Goal: Information Seeking & Learning: Learn about a topic

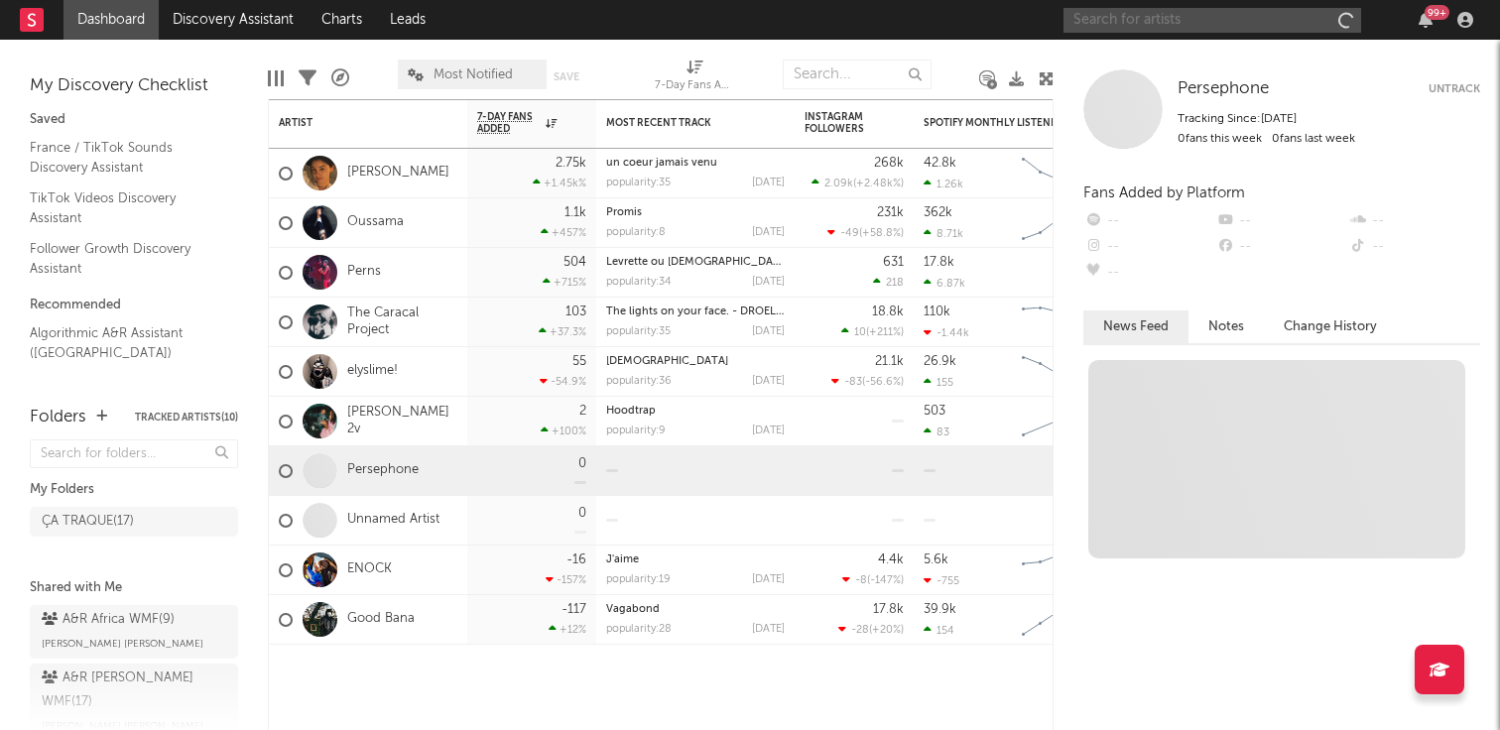
click at [1105, 20] on input "text" at bounding box center [1213, 20] width 298 height 25
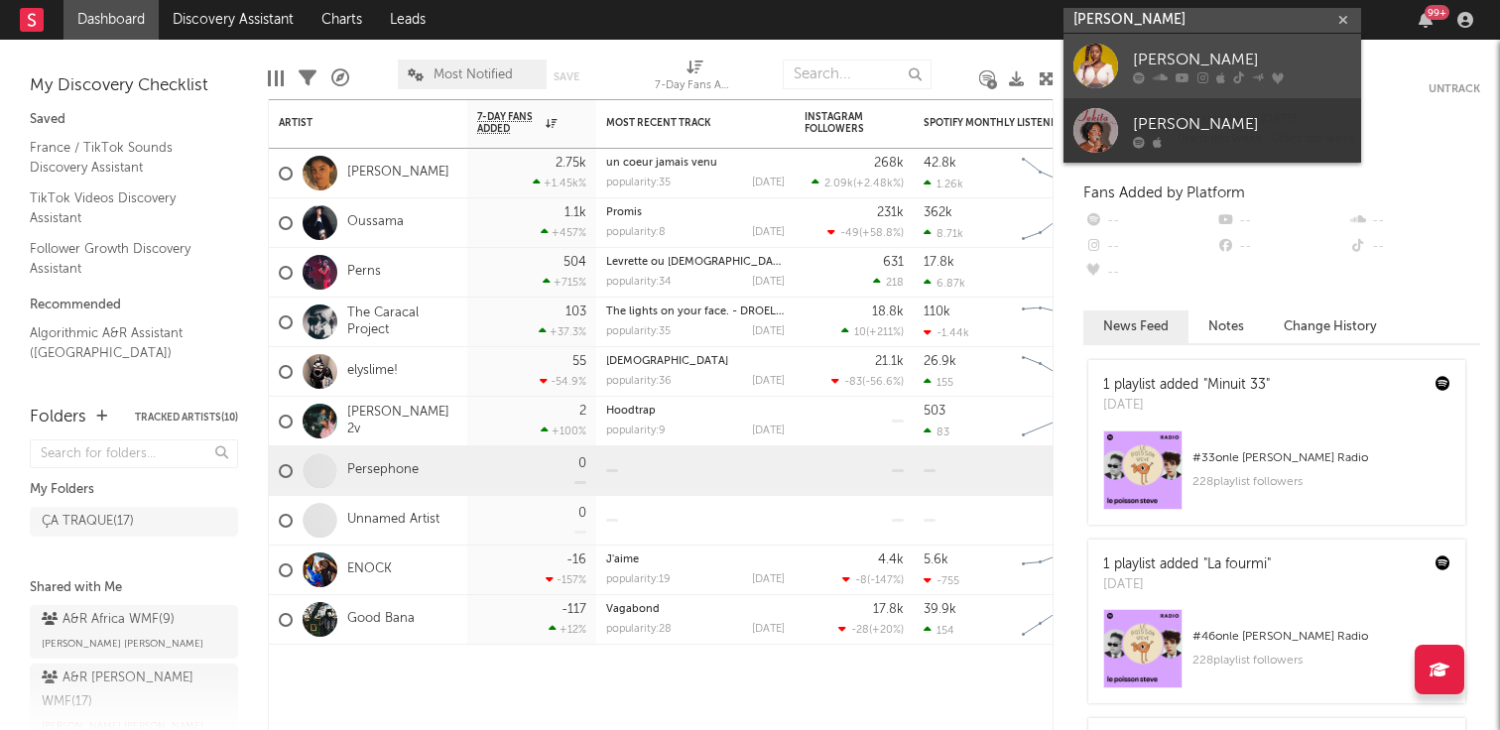
type input "[PERSON_NAME]"
click at [1132, 53] on link "[PERSON_NAME]" at bounding box center [1213, 66] width 298 height 65
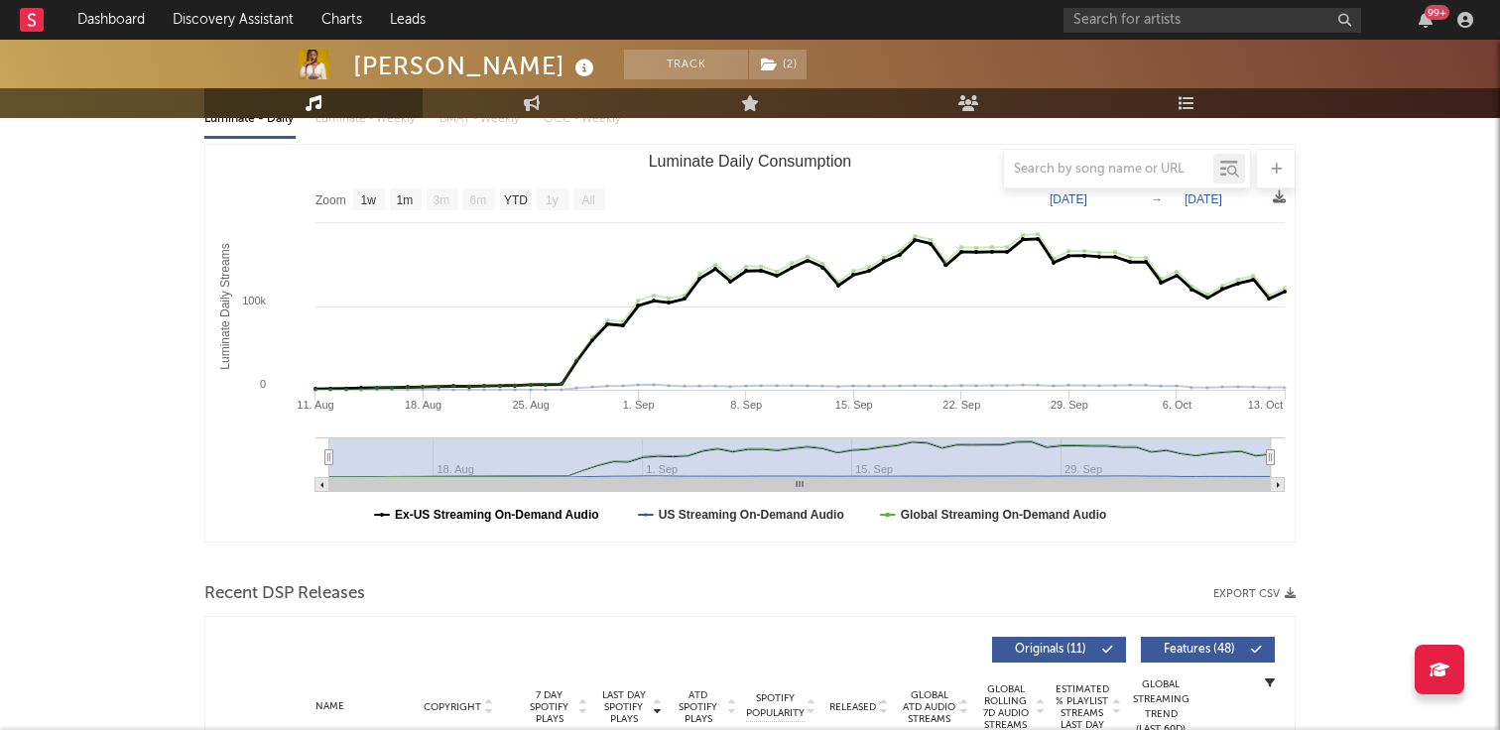
scroll to position [127, 0]
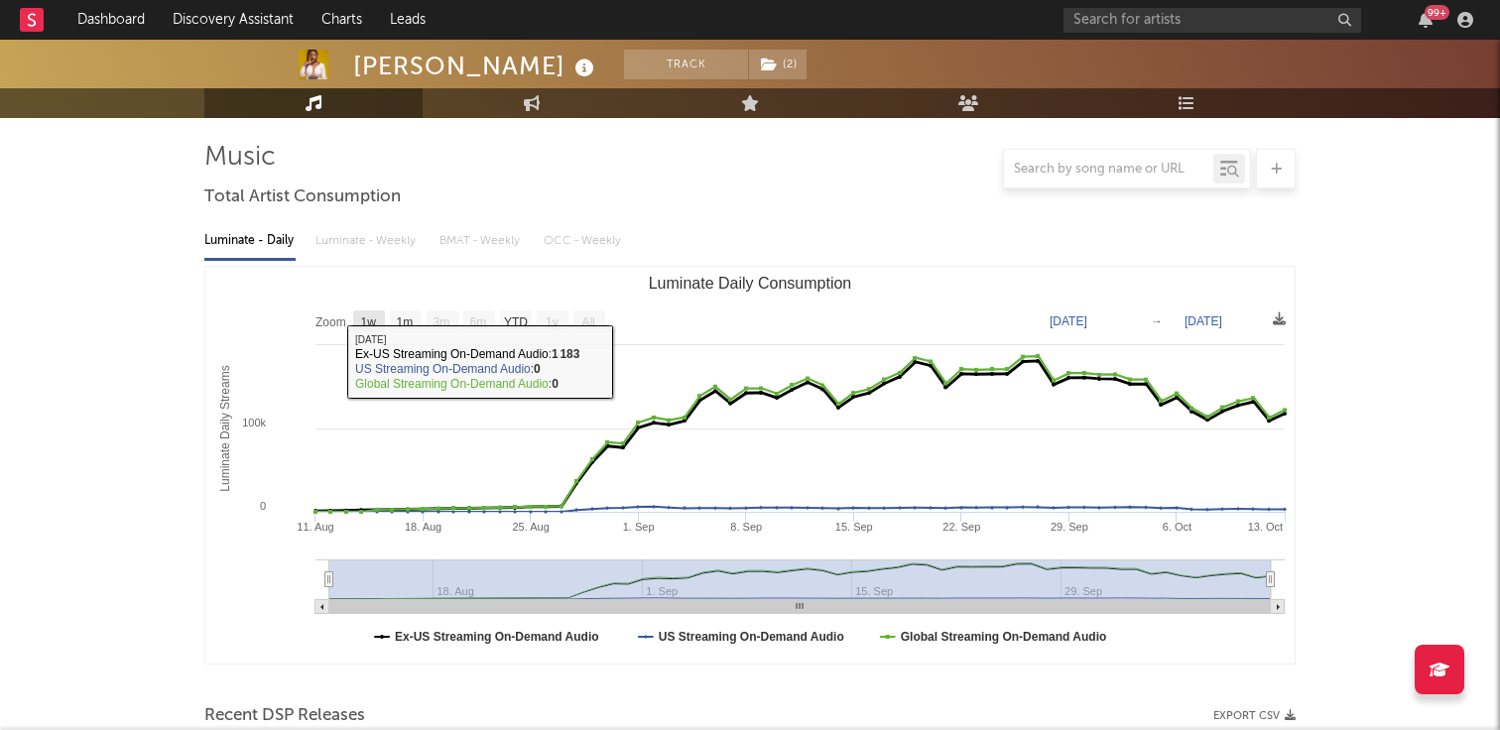
click at [367, 323] on text "1w" at bounding box center [369, 323] width 16 height 14
select select "1w"
type input "[DATE]"
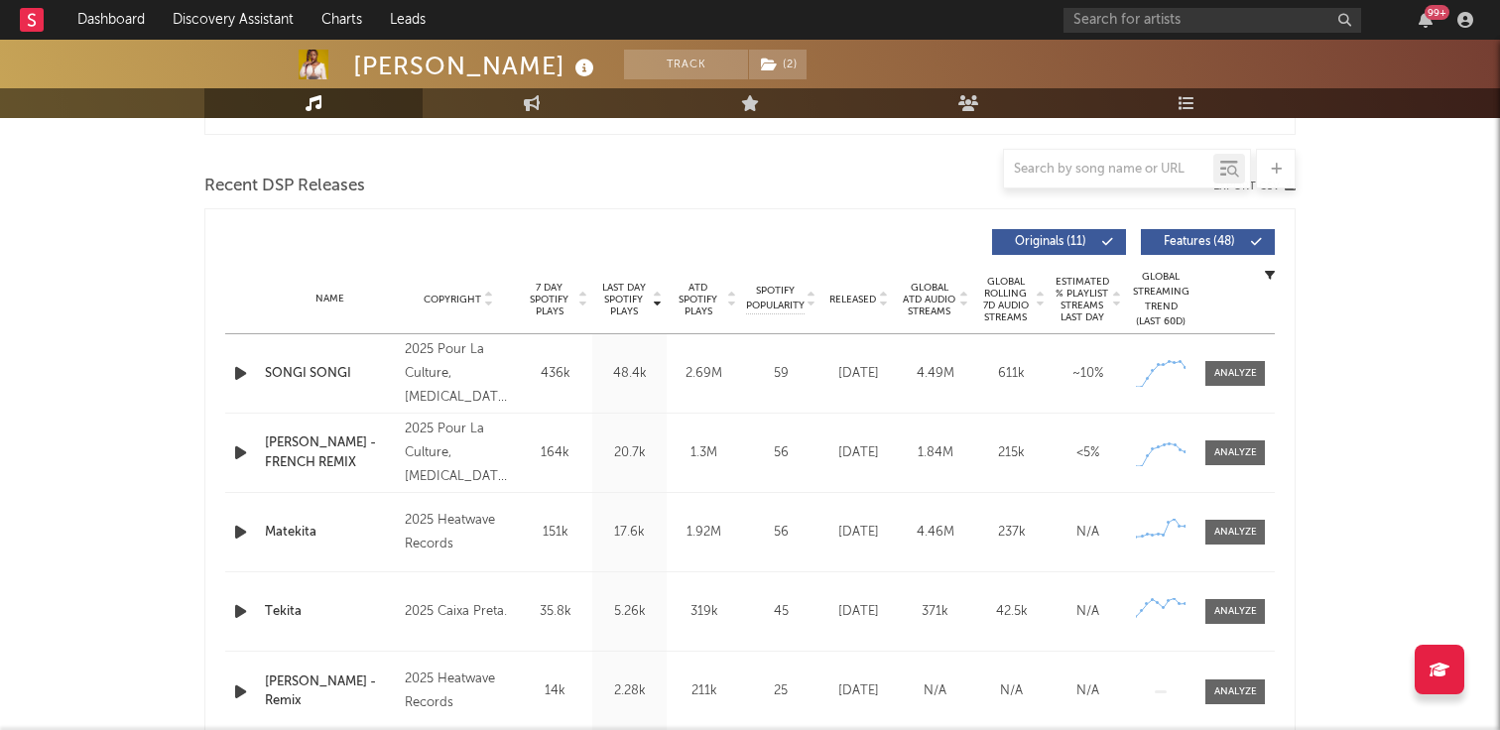
scroll to position [698, 0]
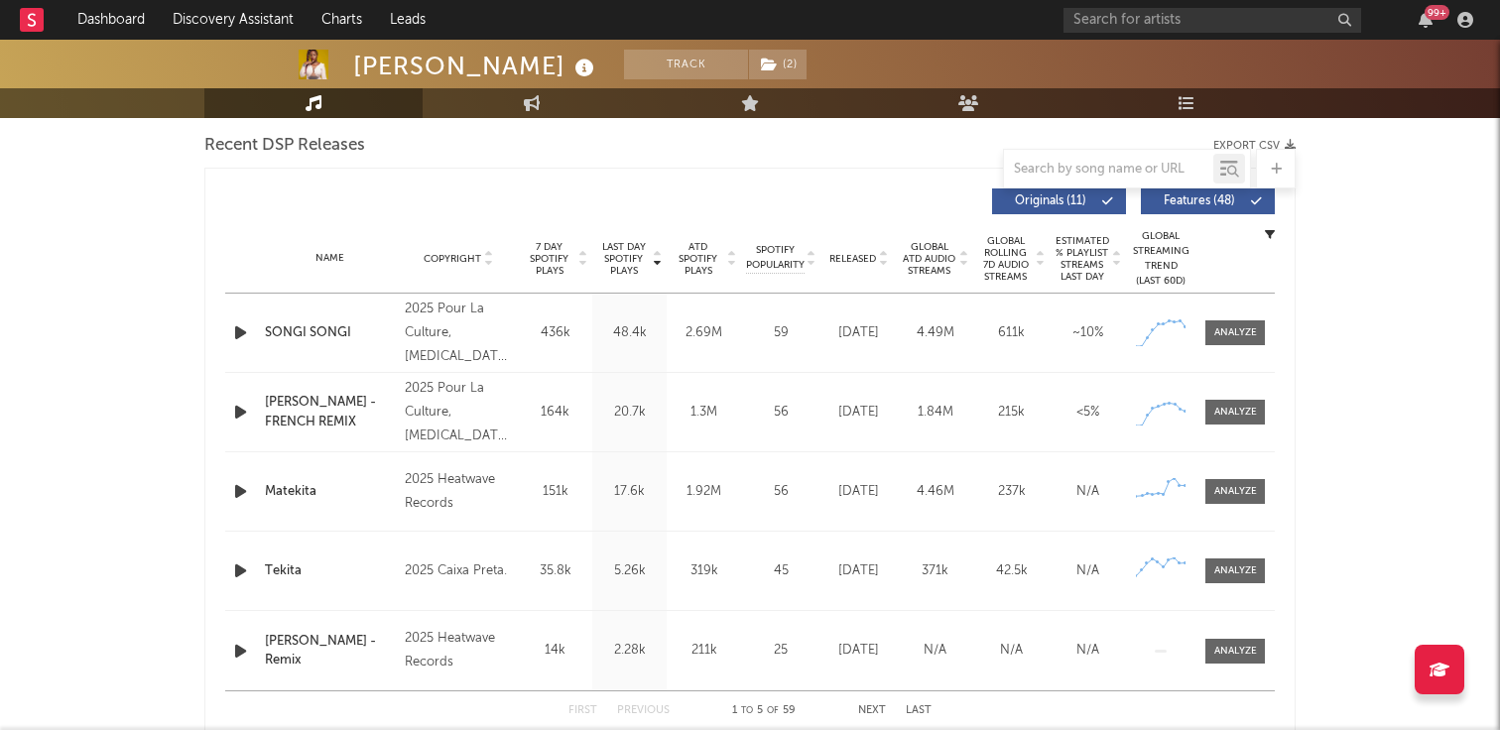
click at [360, 327] on div "SONGI SONGI" at bounding box center [330, 333] width 130 height 20
click at [1237, 328] on div at bounding box center [1236, 332] width 43 height 15
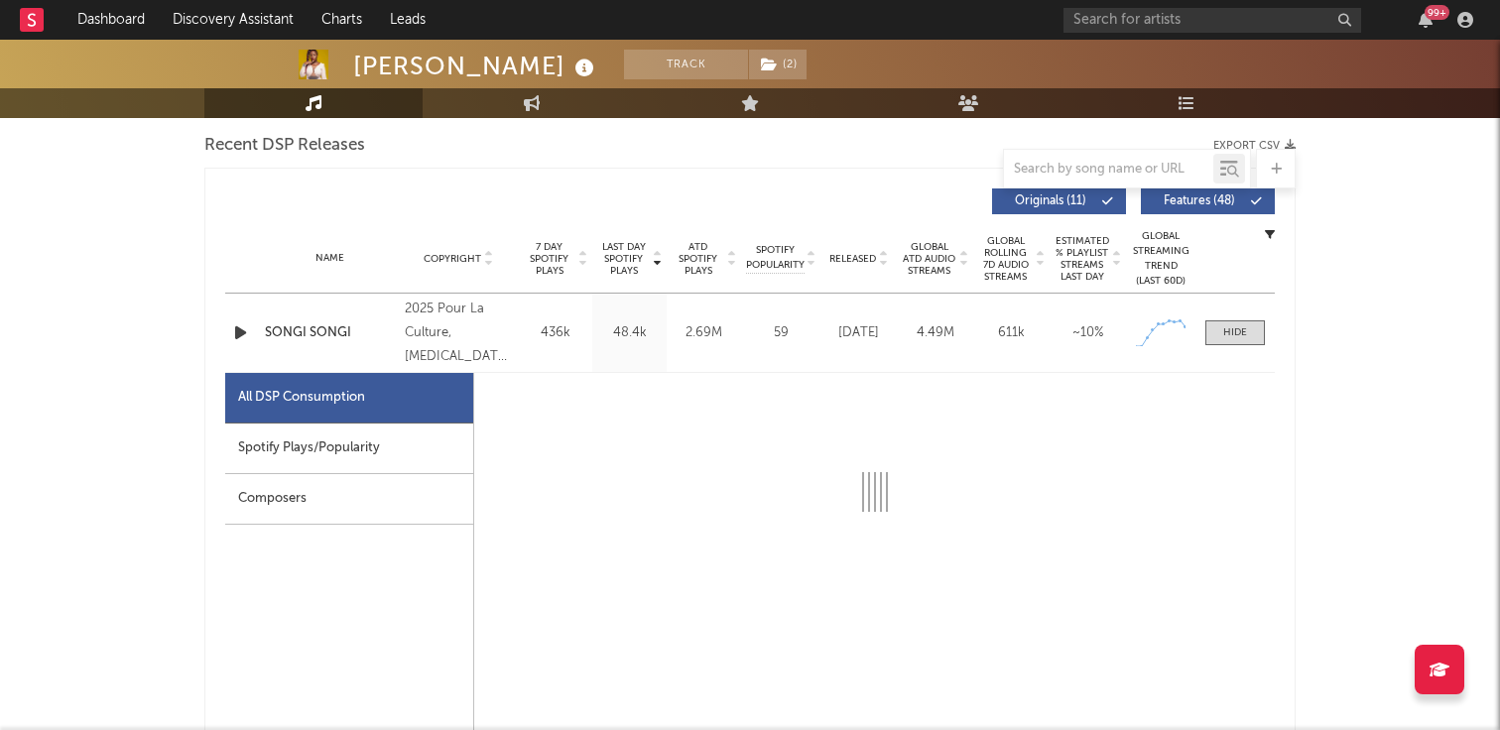
select select "1w"
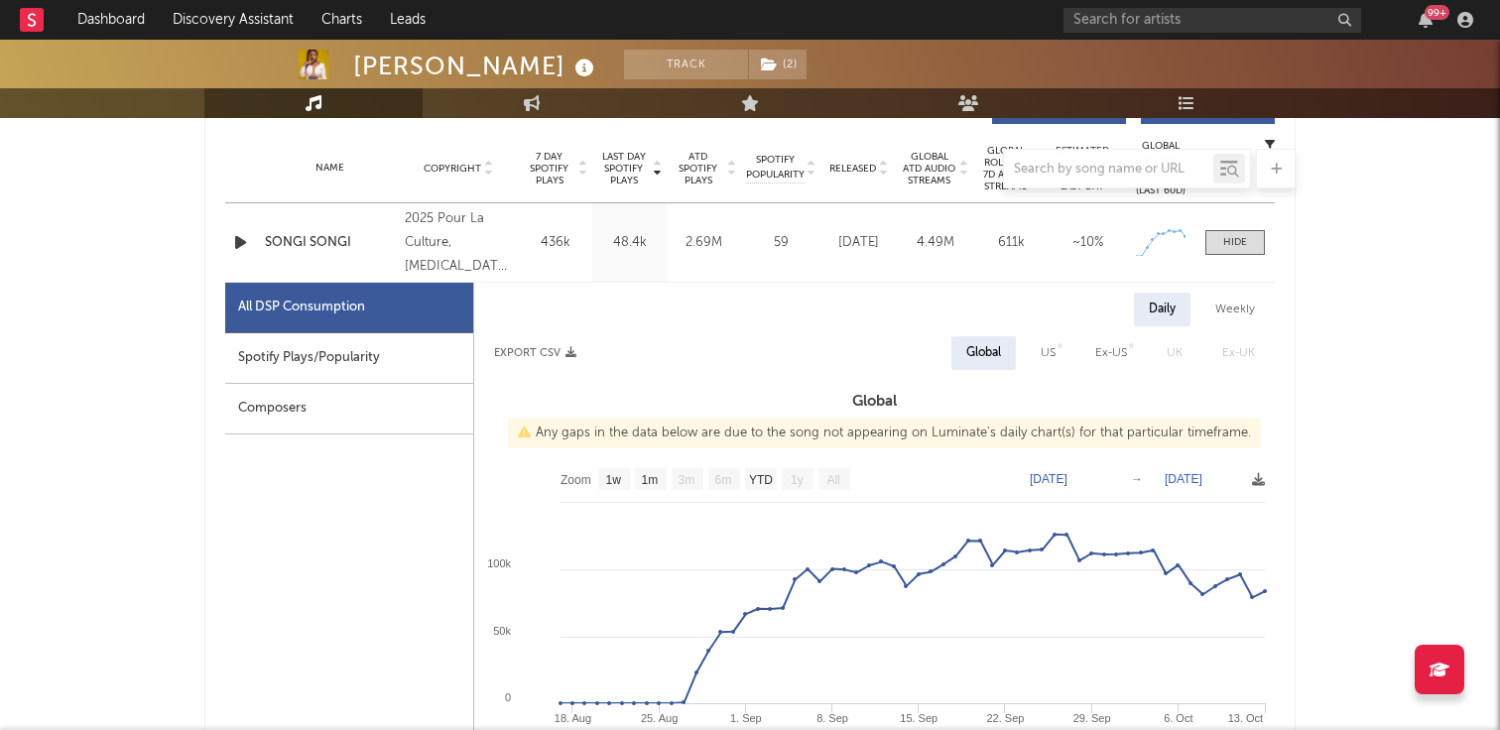
scroll to position [798, 0]
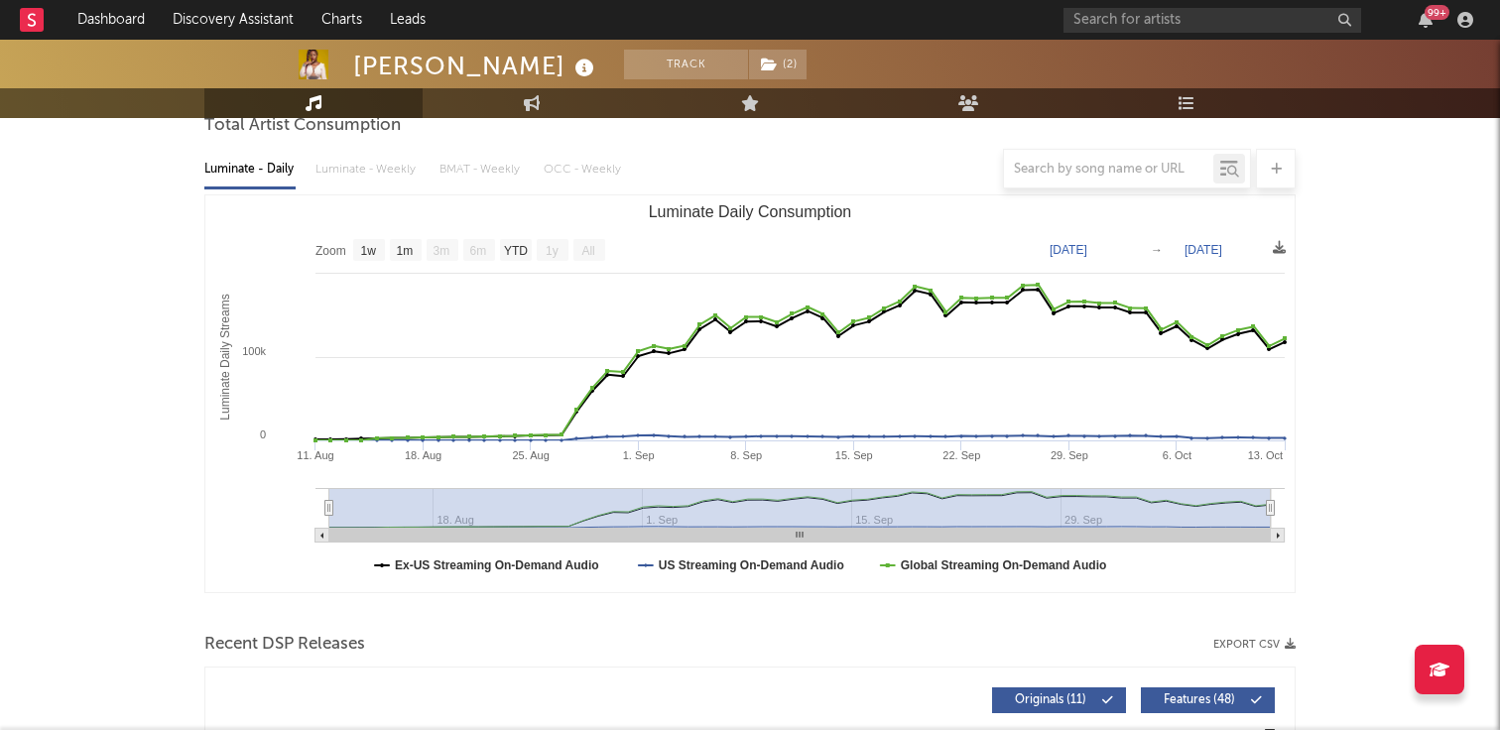
scroll to position [171, 0]
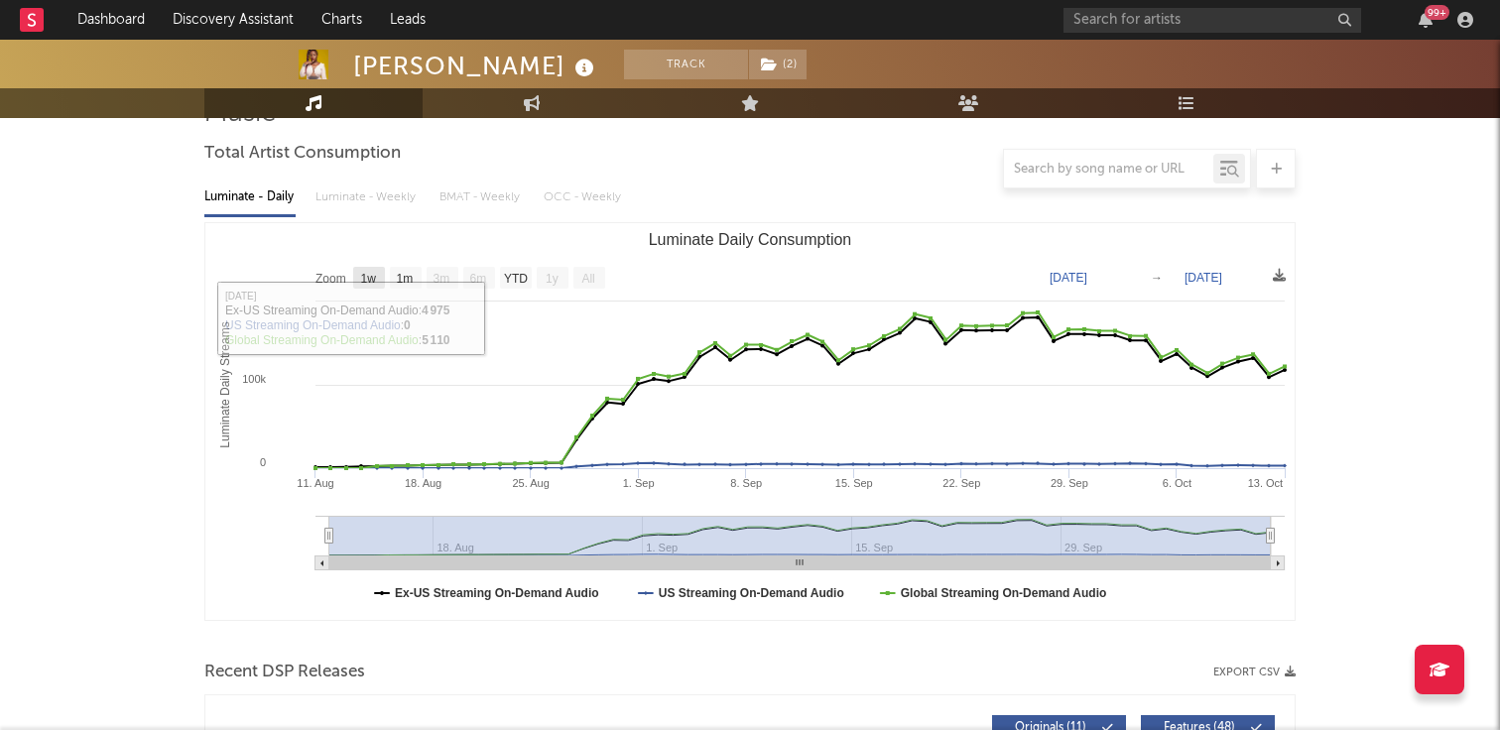
click at [377, 273] on text "1w" at bounding box center [369, 279] width 16 height 14
select select "1w"
type input "[DATE]"
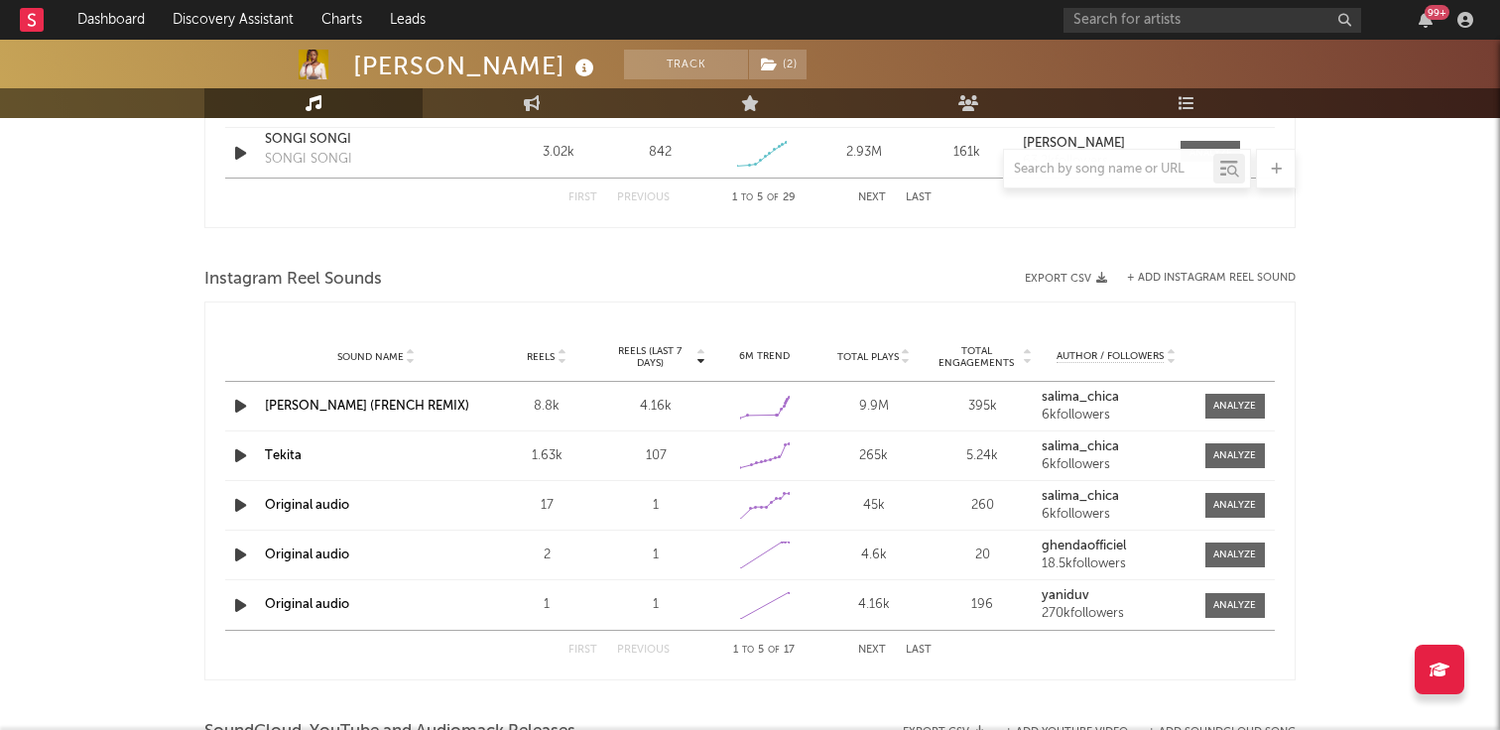
scroll to position [1699, 0]
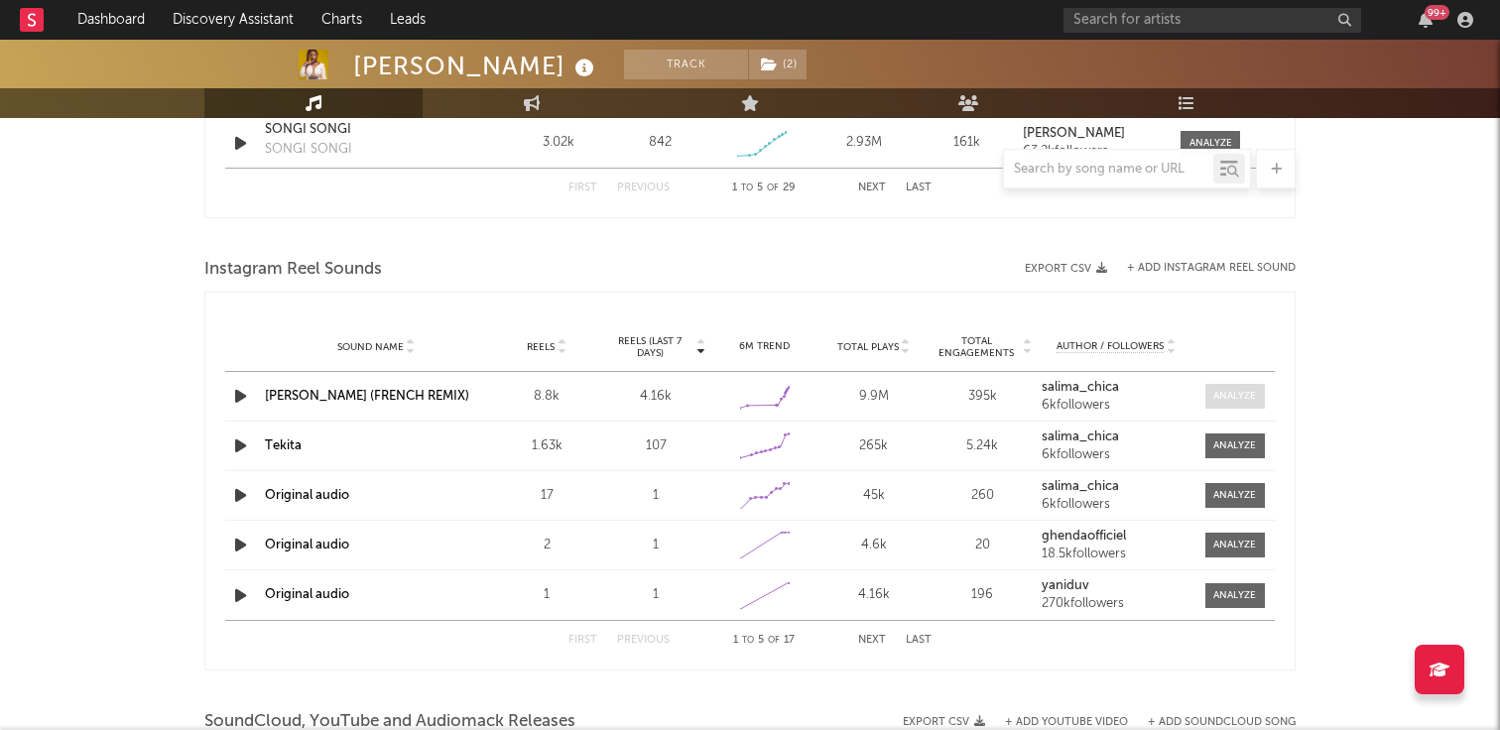
click at [1249, 400] on div at bounding box center [1235, 396] width 43 height 15
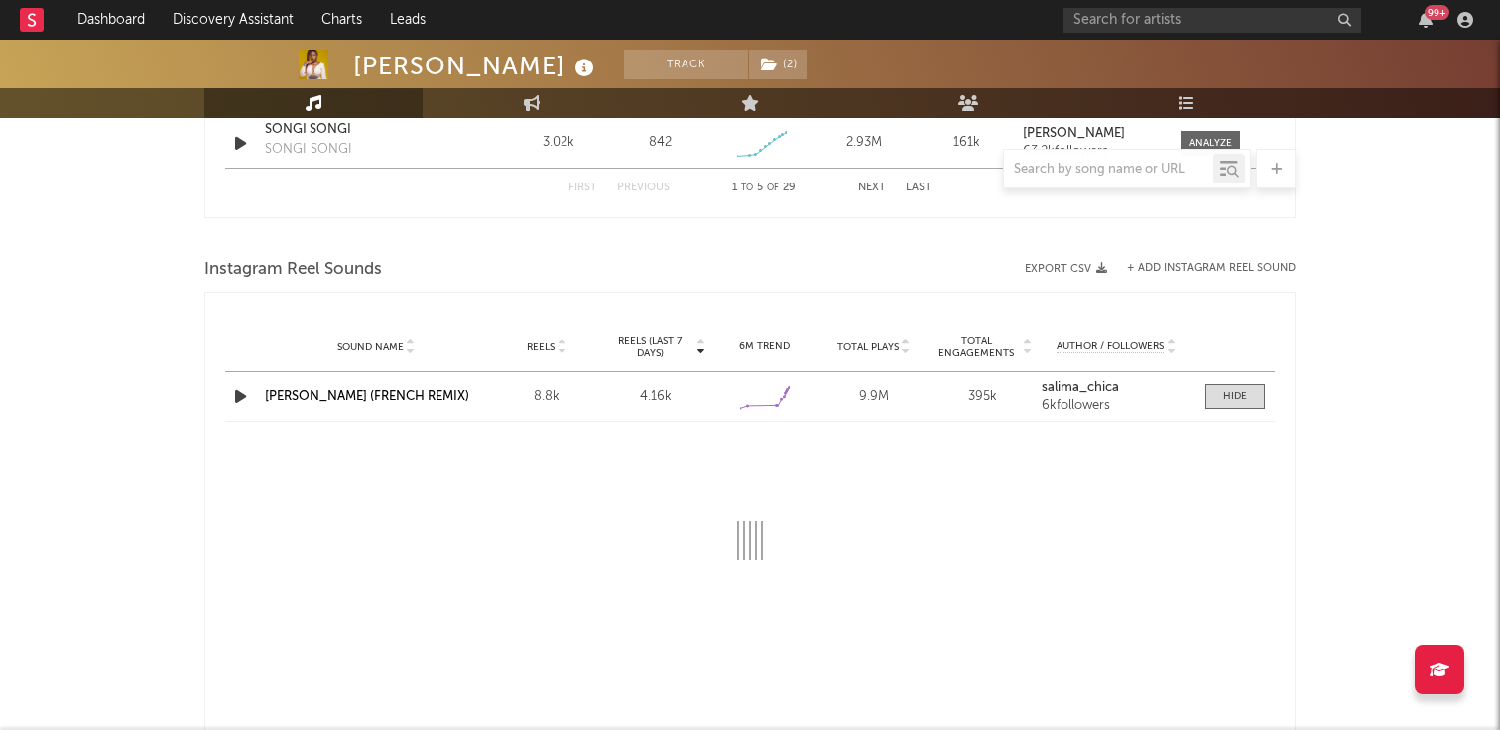
select select "1w"
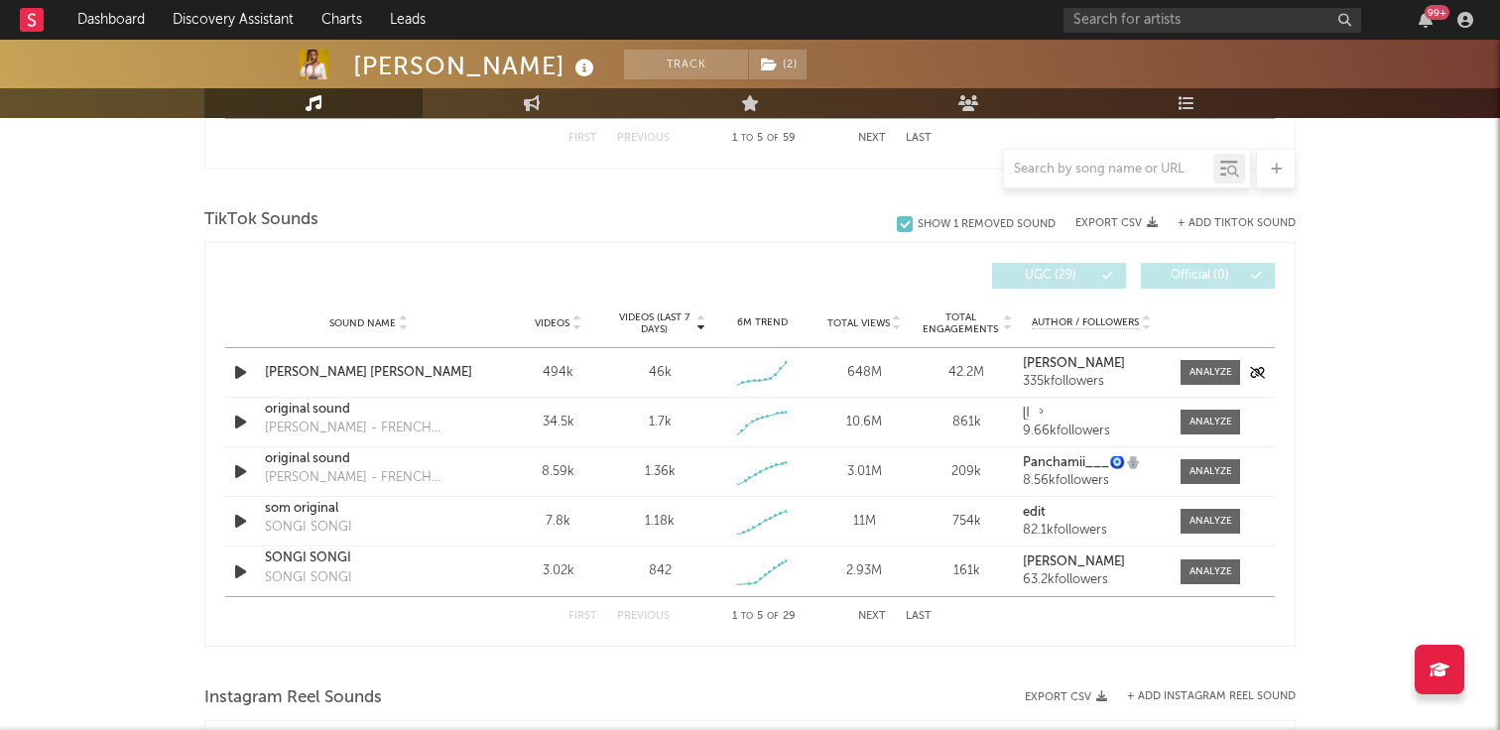
scroll to position [1265, 0]
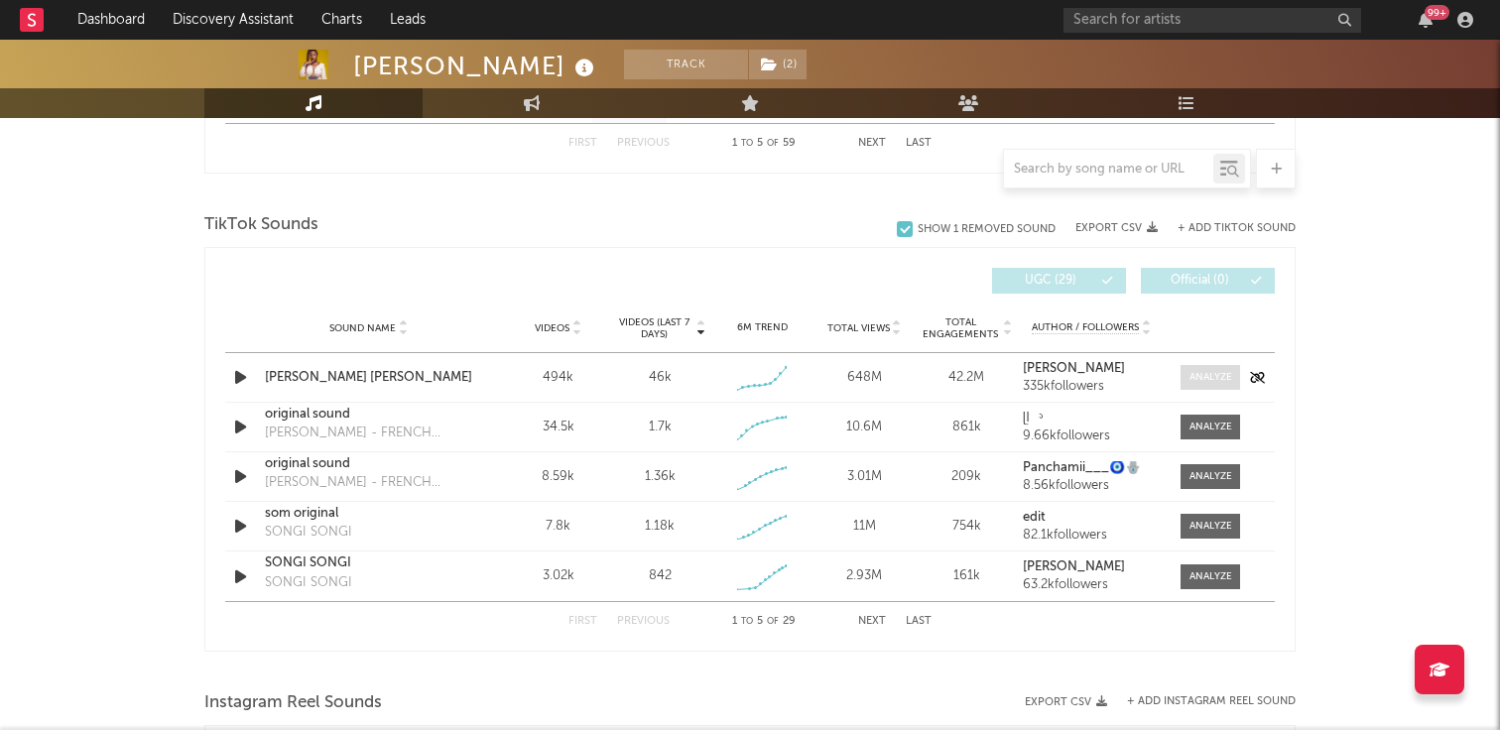
click at [1192, 374] on div at bounding box center [1211, 377] width 43 height 15
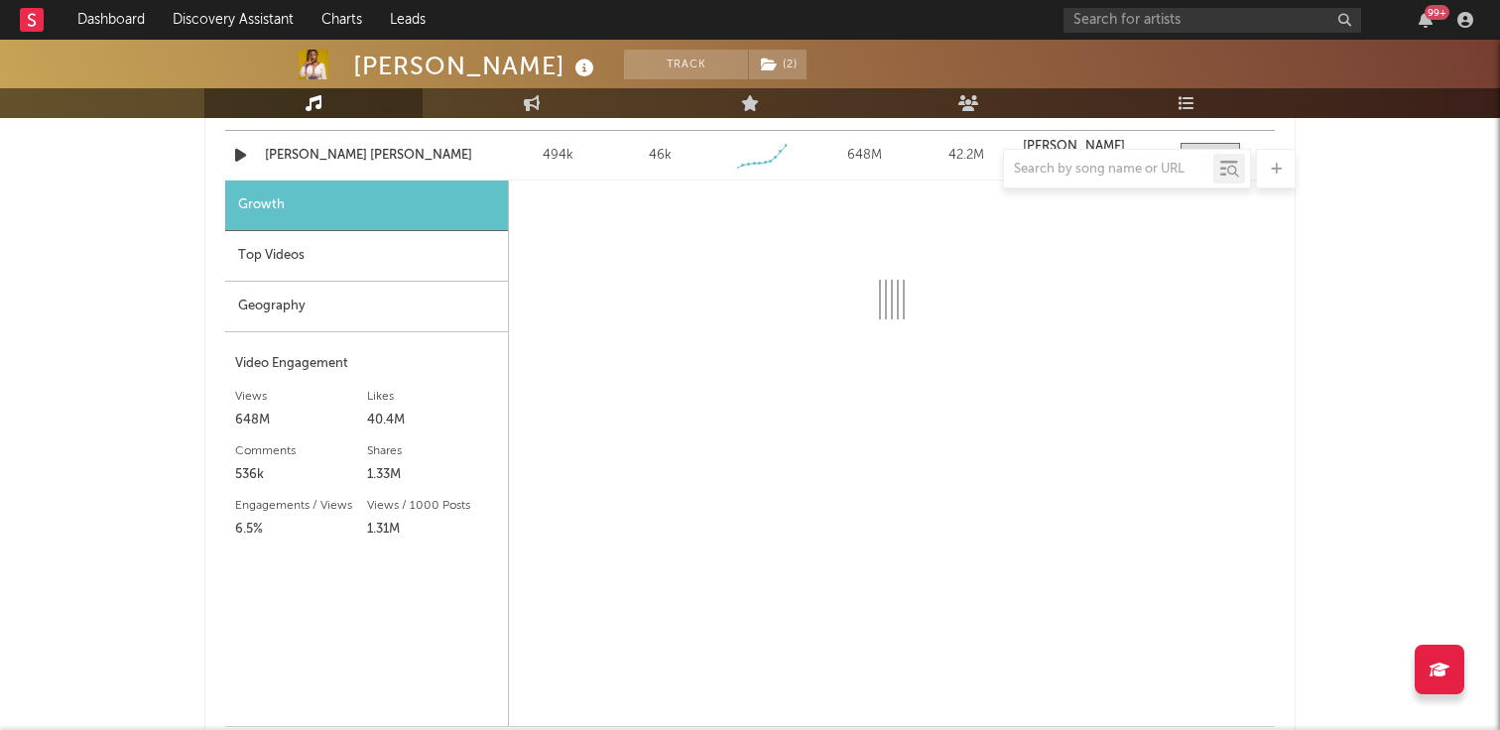
scroll to position [1515, 0]
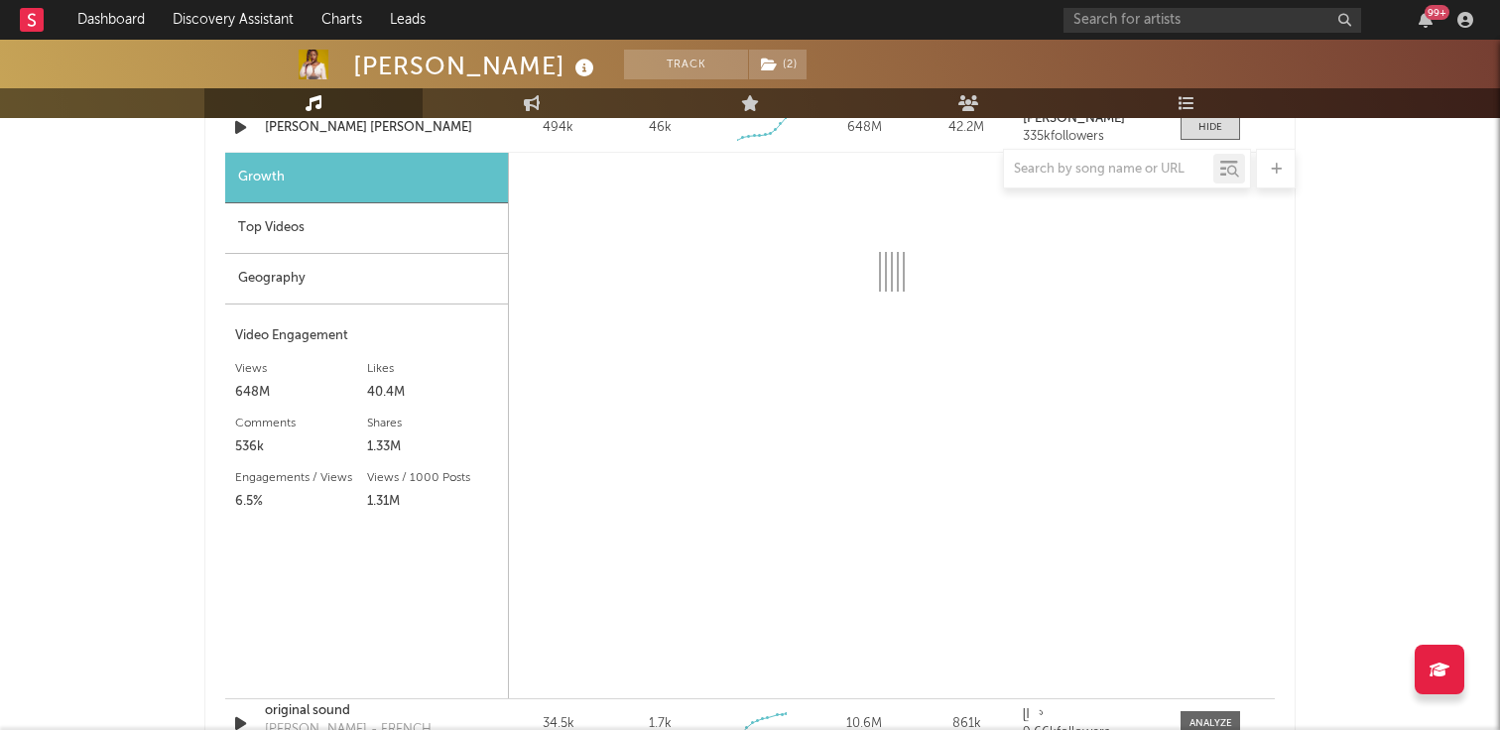
select select "1w"
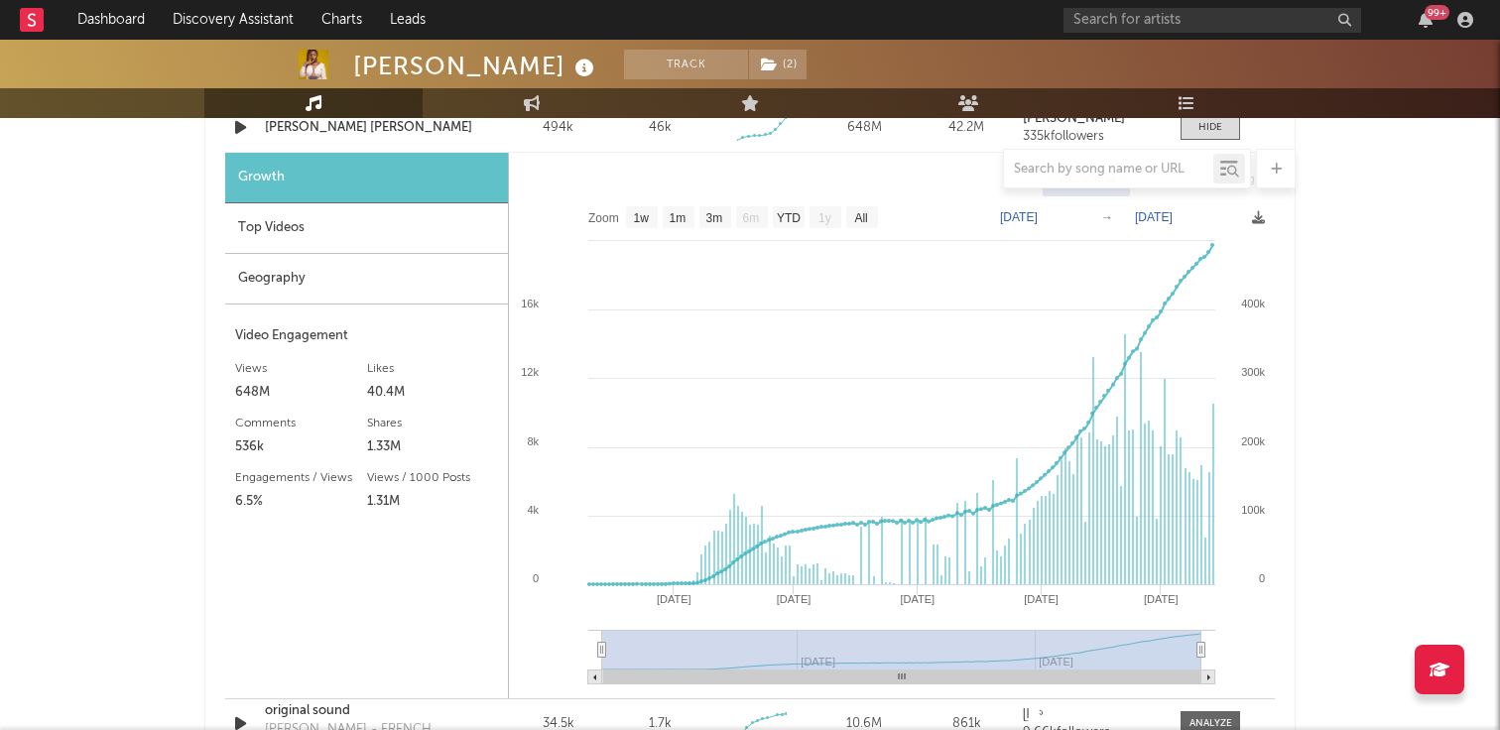
click at [265, 234] on div "Top Videos" at bounding box center [366, 228] width 283 height 51
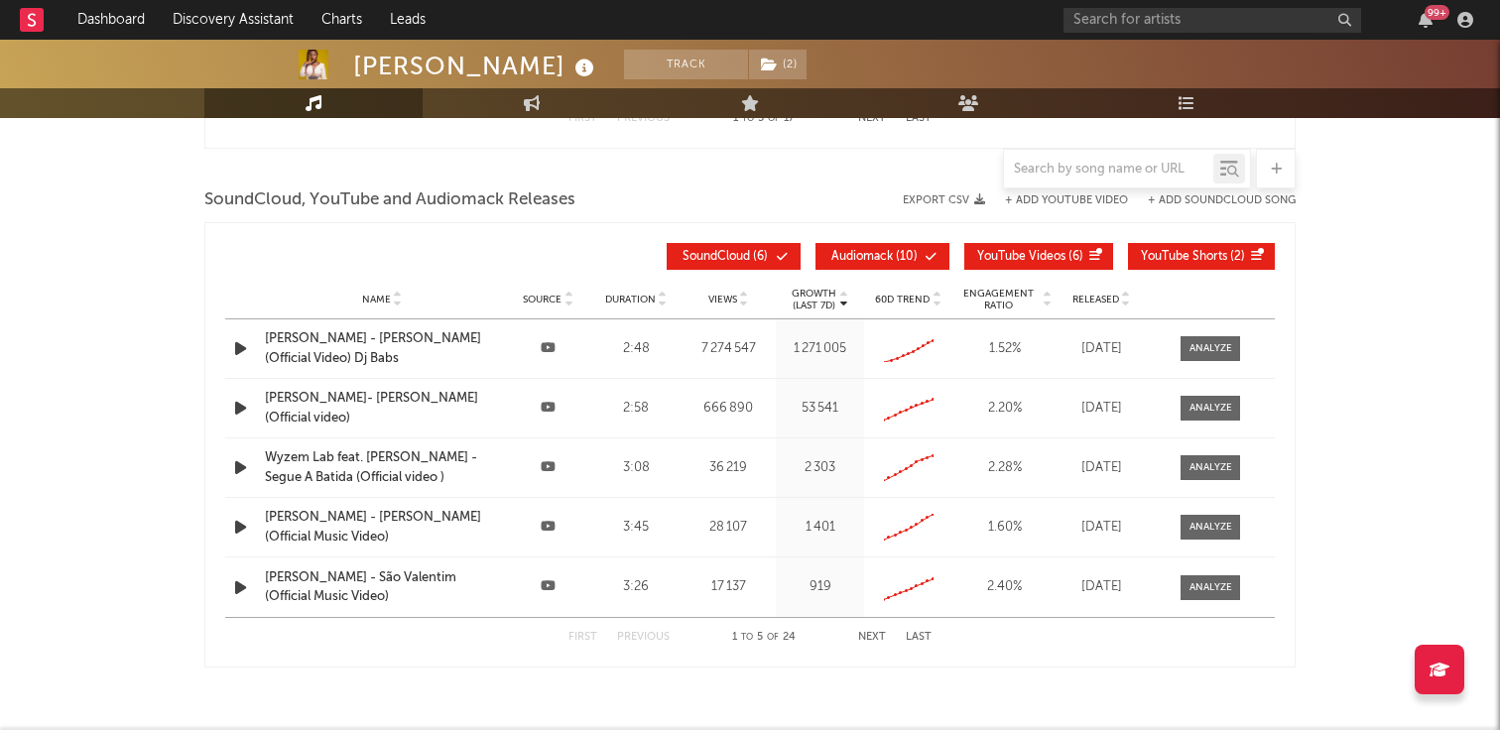
scroll to position [2217, 0]
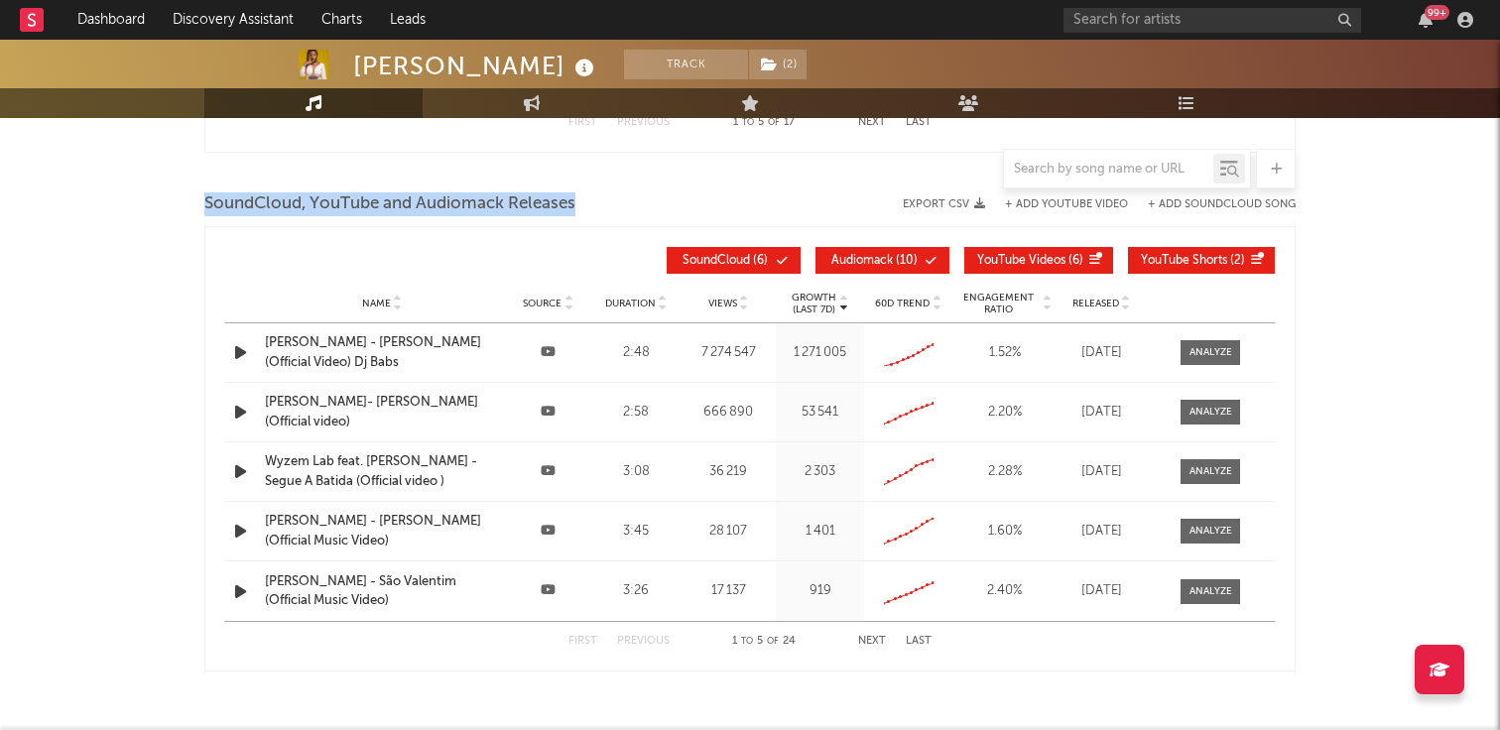
drag, startPoint x: 581, startPoint y: 201, endPoint x: 199, endPoint y: 202, distance: 382.0
click at [208, 202] on span "SoundCloud, YouTube and Audiomack Releases" at bounding box center [389, 205] width 371 height 24
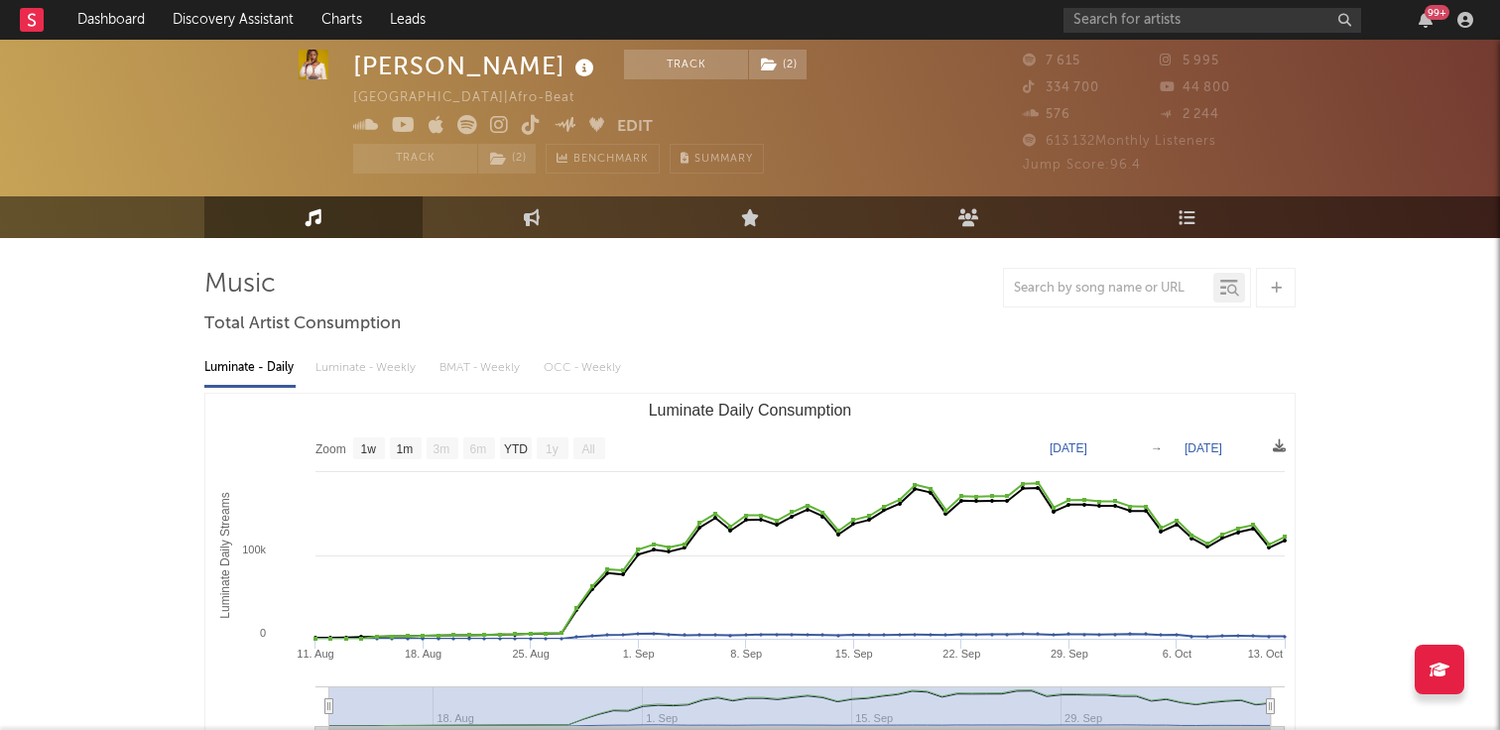
scroll to position [38, 0]
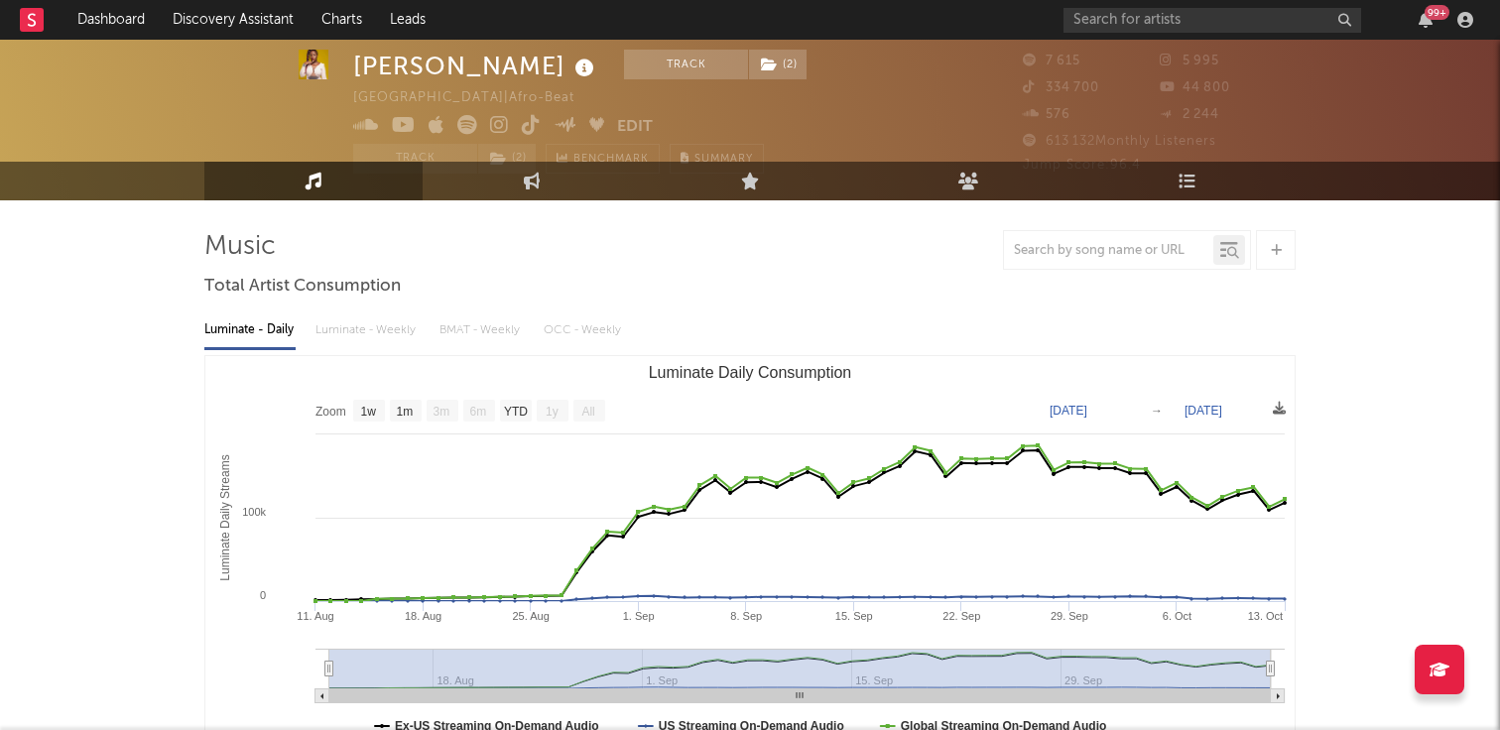
click at [322, 72] on img at bounding box center [314, 65] width 30 height 30
drag, startPoint x: 357, startPoint y: 64, endPoint x: 529, endPoint y: 65, distance: 171.7
click at [529, 65] on div "[PERSON_NAME]" at bounding box center [476, 66] width 246 height 33
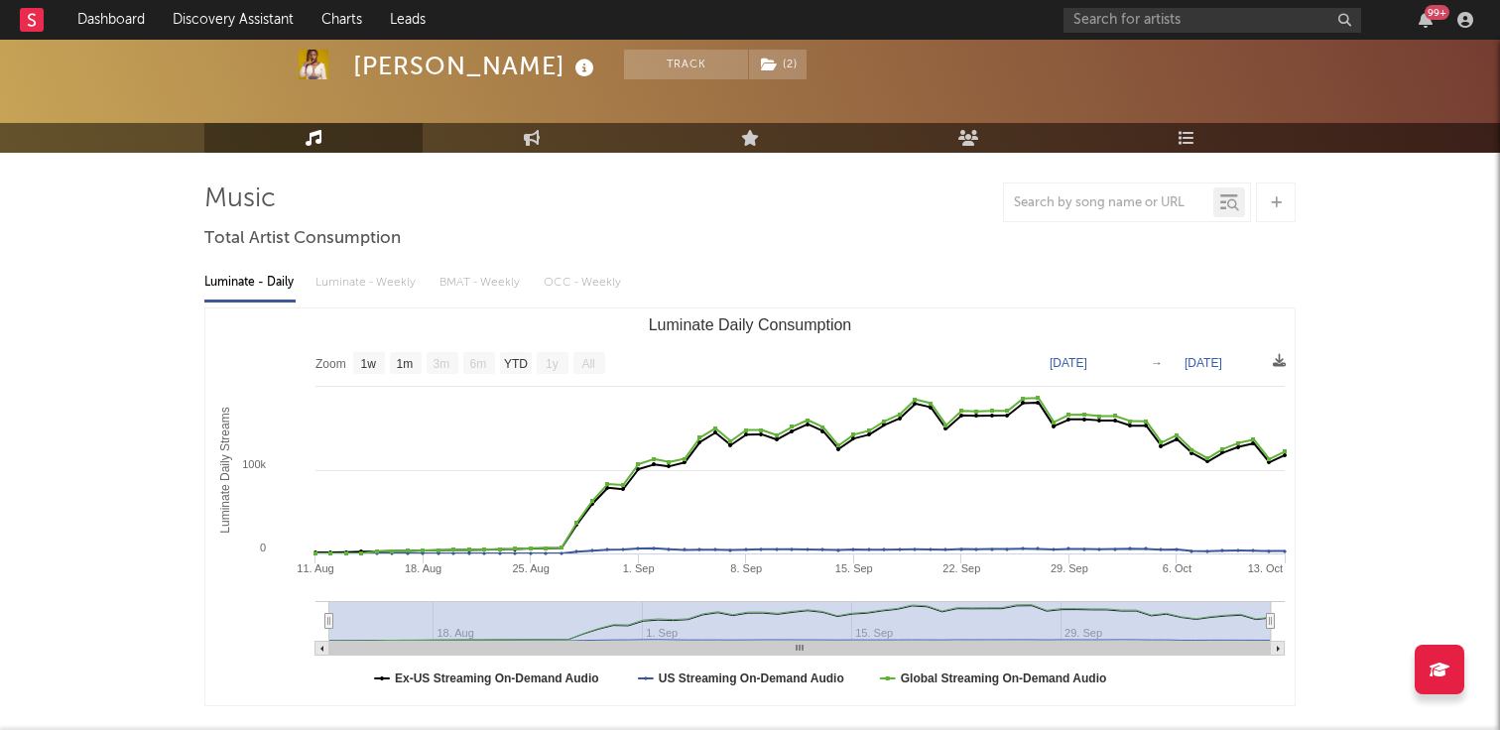
scroll to position [0, 0]
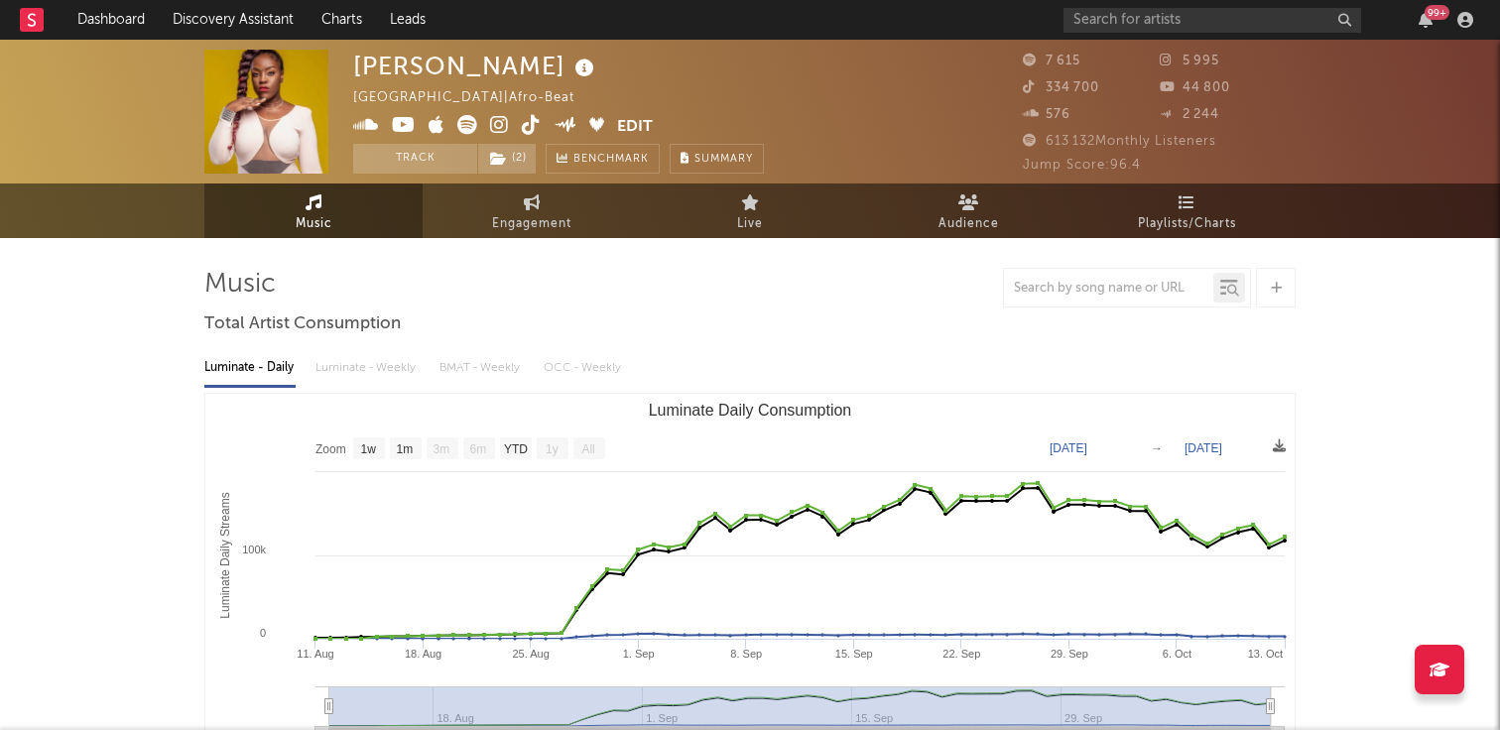
click at [395, 377] on div "Luminate - Daily Luminate - Weekly BMAT - Weekly OCC - Weekly" at bounding box center [750, 368] width 1092 height 34
click at [381, 370] on div "Luminate - Daily Luminate - Weekly BMAT - Weekly OCC - Weekly" at bounding box center [750, 368] width 1092 height 34
click at [451, 355] on div "Luminate - Daily Luminate - Weekly BMAT - Weekly OCC - Weekly" at bounding box center [750, 368] width 1092 height 34
click at [371, 449] on text "1w" at bounding box center [369, 450] width 16 height 14
select select "1w"
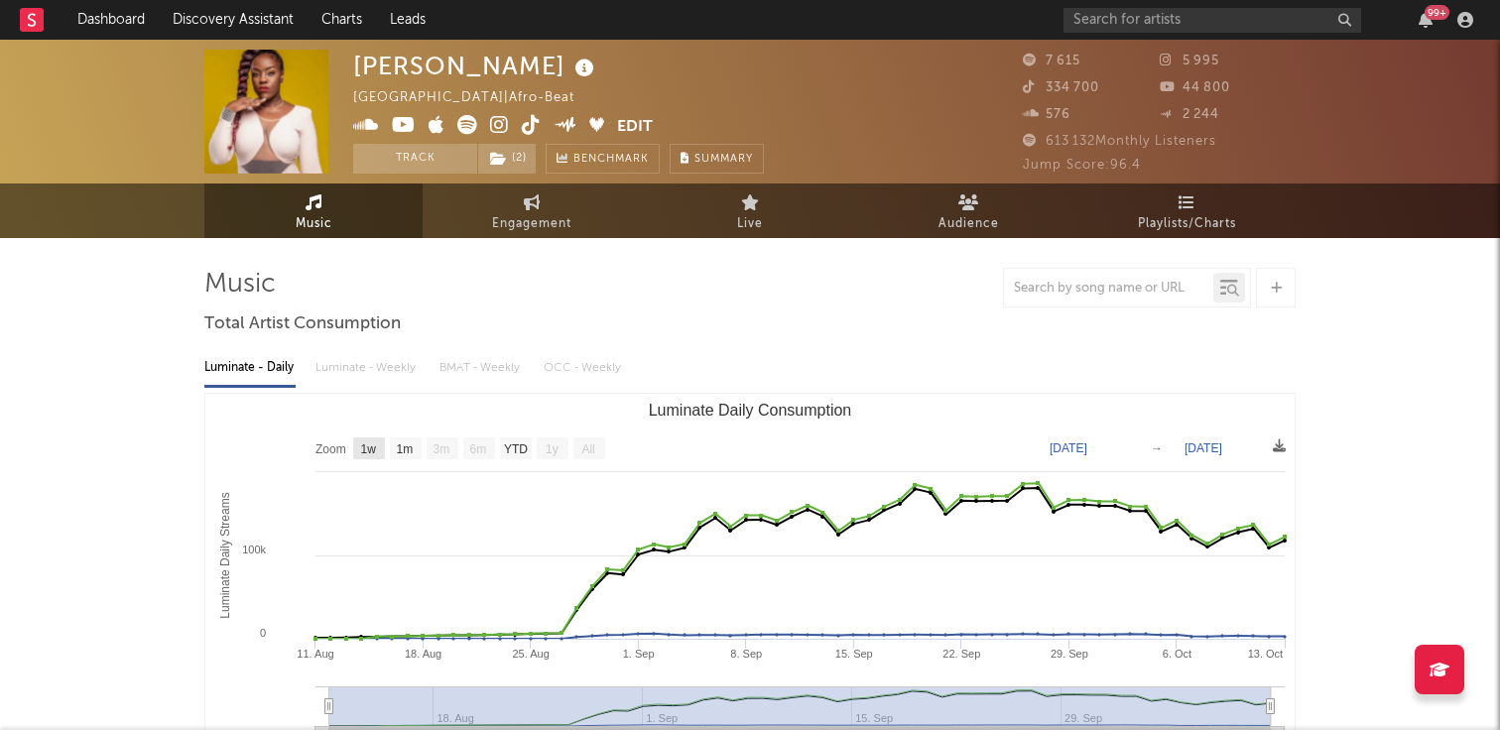
type input "[DATE]"
